Goal: Complete application form

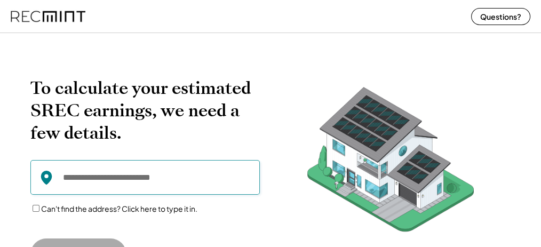
click at [161, 178] on input "input" at bounding box center [144, 177] width 229 height 35
paste input "**********"
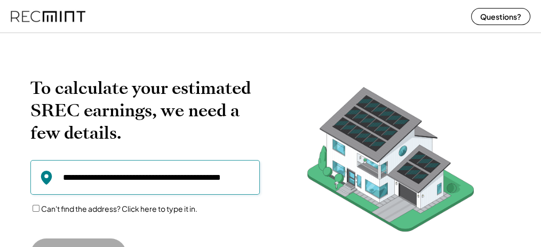
scroll to position [0, 20]
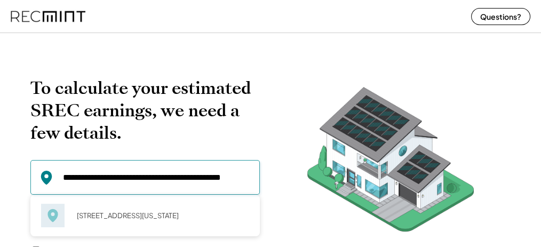
click at [157, 203] on div "[STREET_ADDRESS][US_STATE]" at bounding box center [145, 216] width 208 height 26
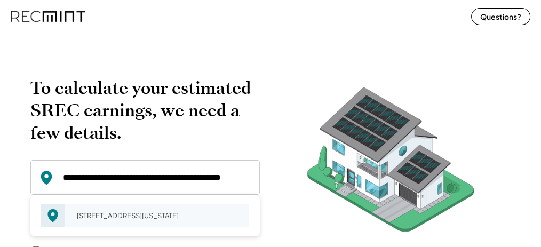
click at [151, 216] on div "[STREET_ADDRESS][US_STATE]" at bounding box center [159, 215] width 179 height 15
type input "**********"
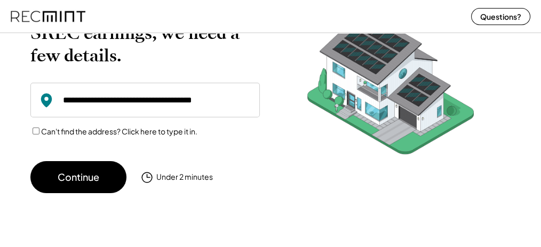
scroll to position [78, 0]
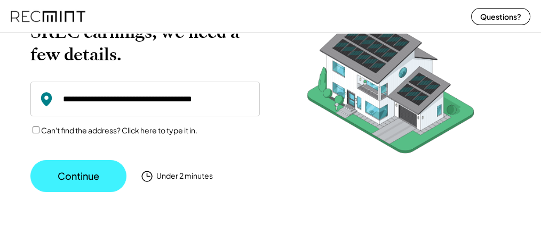
click at [110, 162] on button "Continue" at bounding box center [78, 176] width 96 height 32
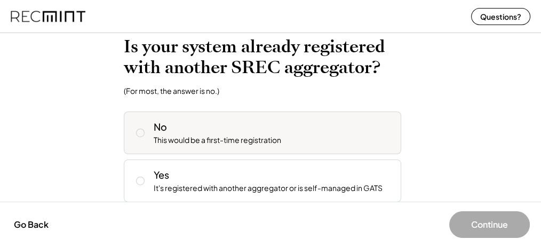
scroll to position [102, 0]
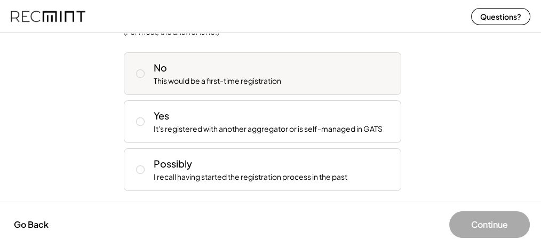
click at [238, 86] on div "No This would be a first-time registration" at bounding box center [262, 73] width 277 height 43
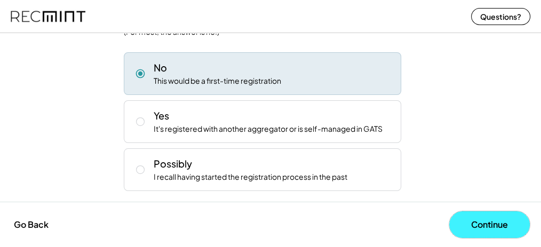
click at [490, 222] on button "Continue" at bounding box center [489, 224] width 81 height 27
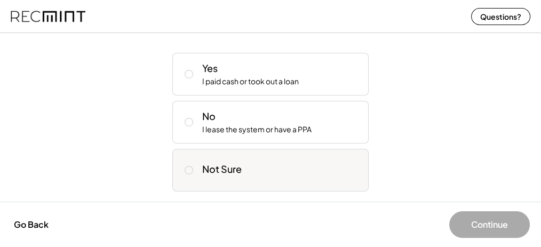
click at [302, 172] on div "Not Sure" at bounding box center [281, 167] width 158 height 21
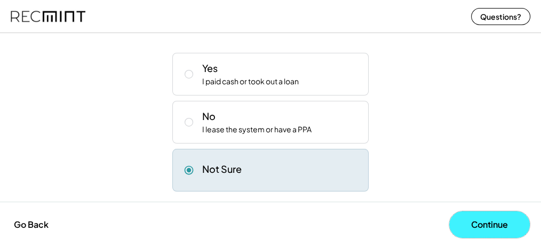
click at [466, 221] on button "Continue" at bounding box center [489, 224] width 81 height 27
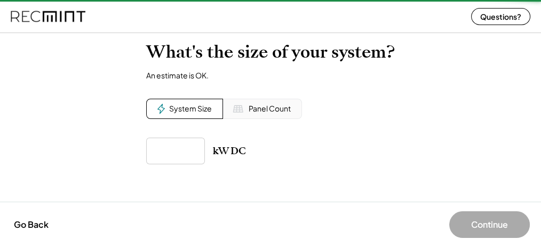
scroll to position [37, 0]
